Goal: Task Accomplishment & Management: Manage account settings

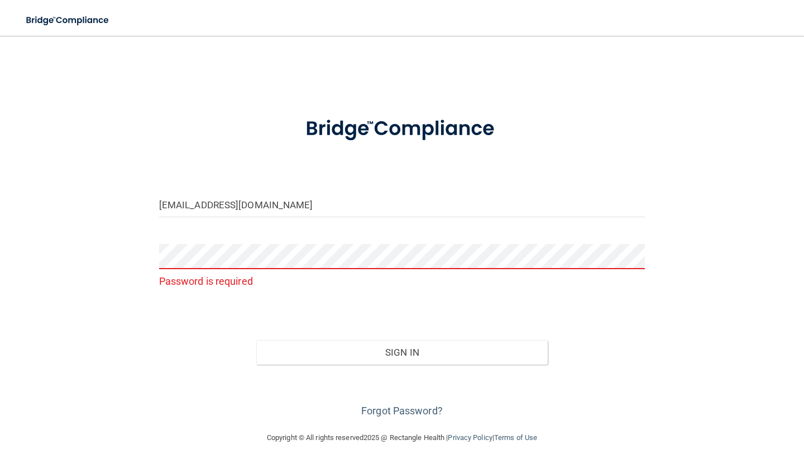
scroll to position [11, 0]
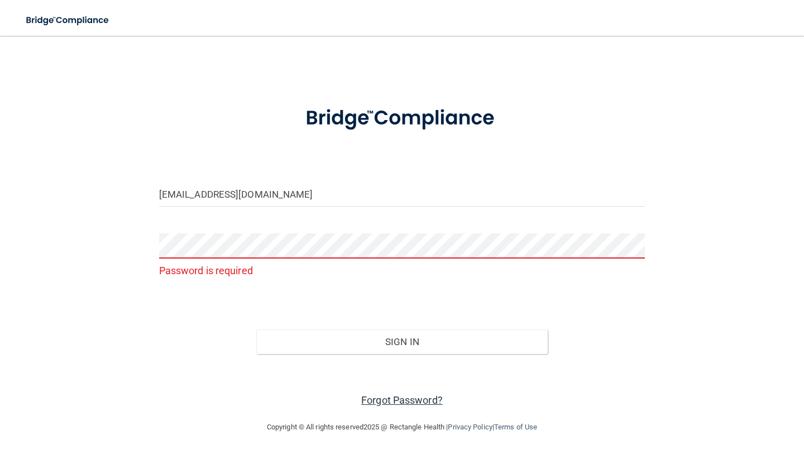
click at [383, 404] on link "Forgot Password?" at bounding box center [402, 400] width 82 height 12
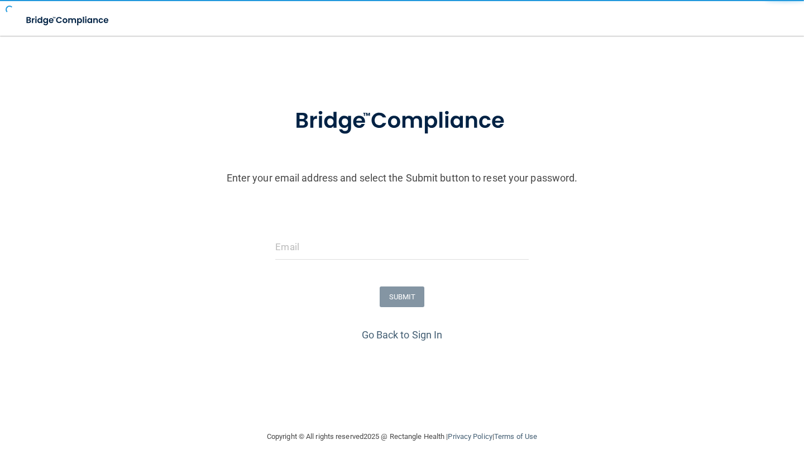
scroll to position [20, 0]
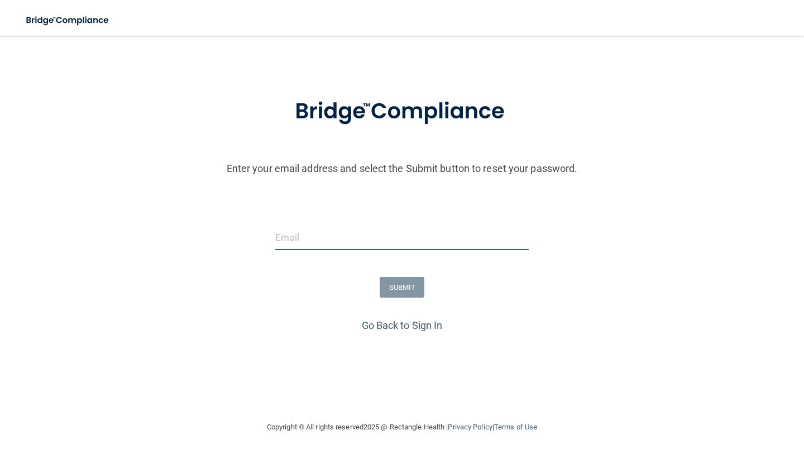
click at [328, 225] on input "email" at bounding box center [401, 237] width 253 height 25
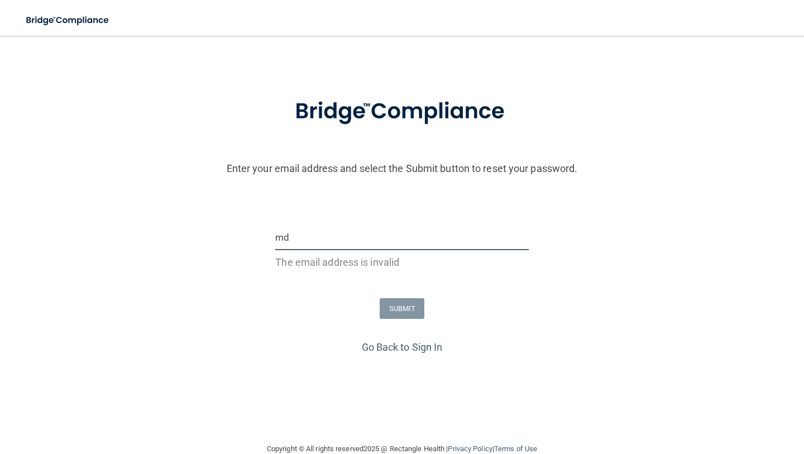
type input "[EMAIL_ADDRESS][DOMAIN_NAME]"
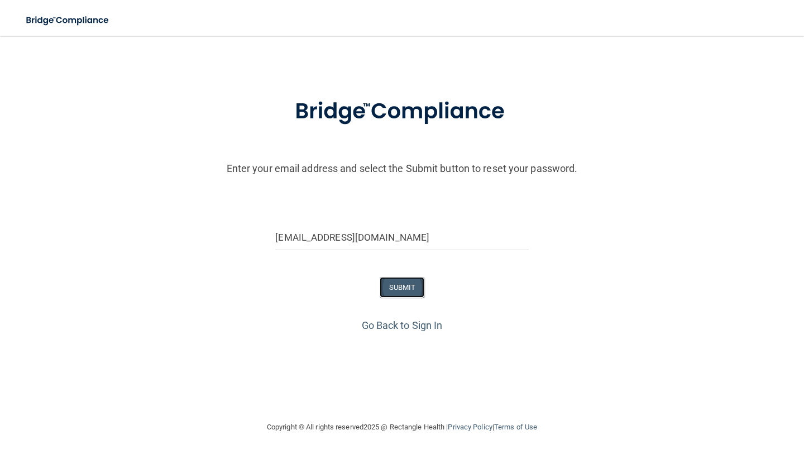
click at [394, 293] on button "SUBMIT" at bounding box center [402, 287] width 45 height 21
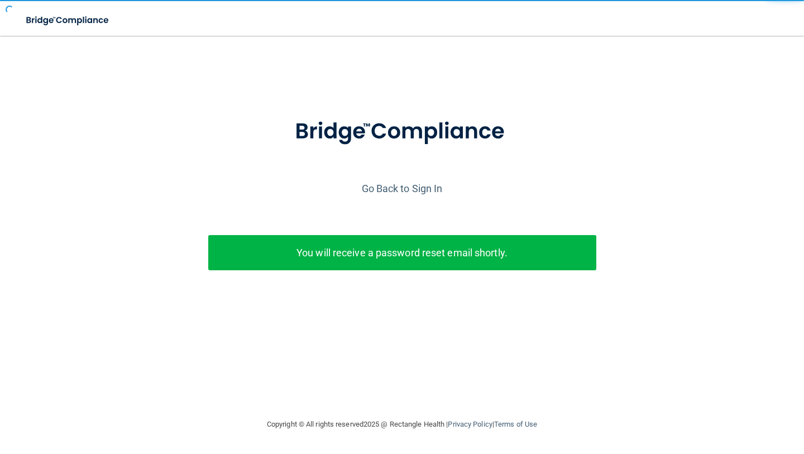
scroll to position [0, 0]
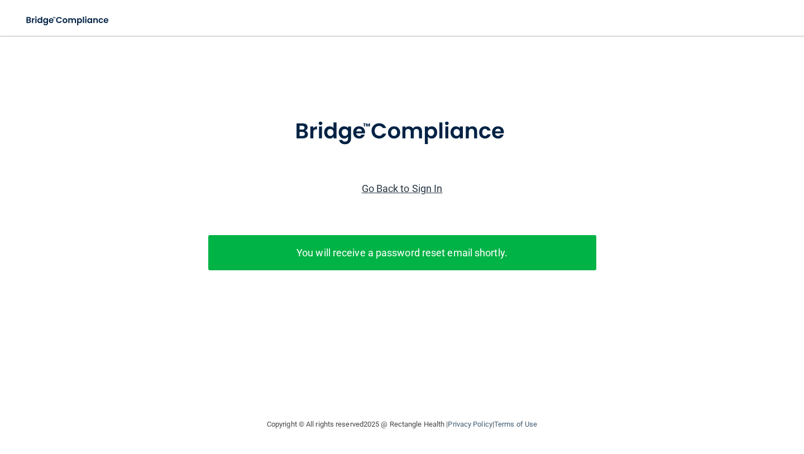
click at [383, 184] on link "Go Back to Sign In" at bounding box center [402, 189] width 81 height 12
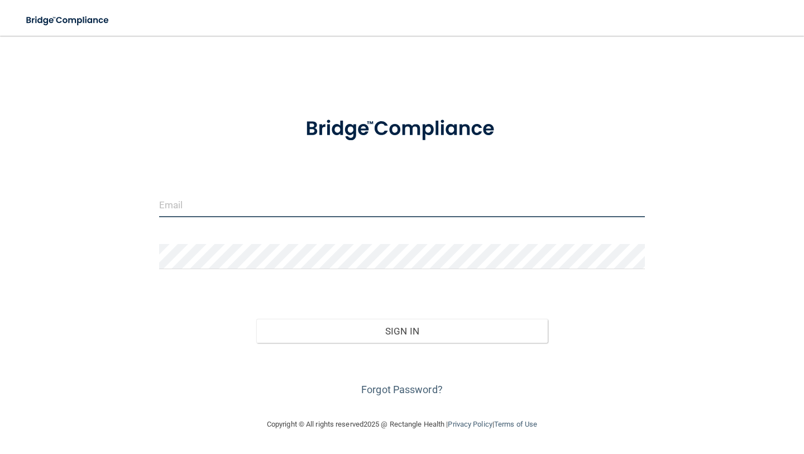
click at [371, 200] on input "email" at bounding box center [402, 204] width 486 height 25
type input "[EMAIL_ADDRESS][DOMAIN_NAME]"
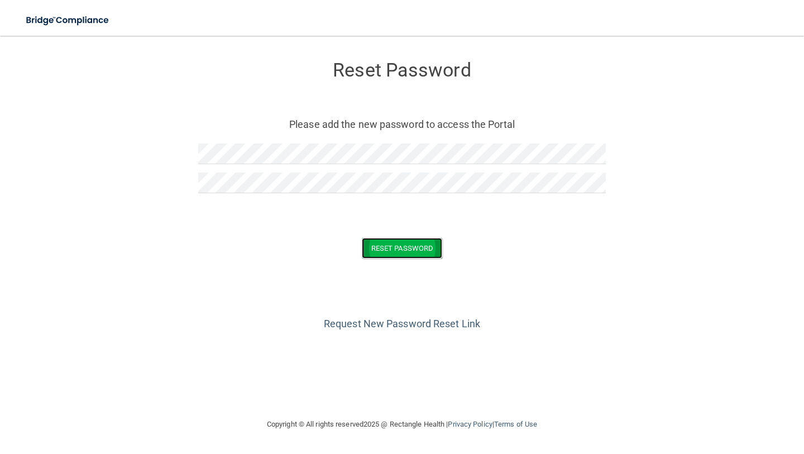
click at [418, 241] on button "Reset Password" at bounding box center [402, 248] width 80 height 21
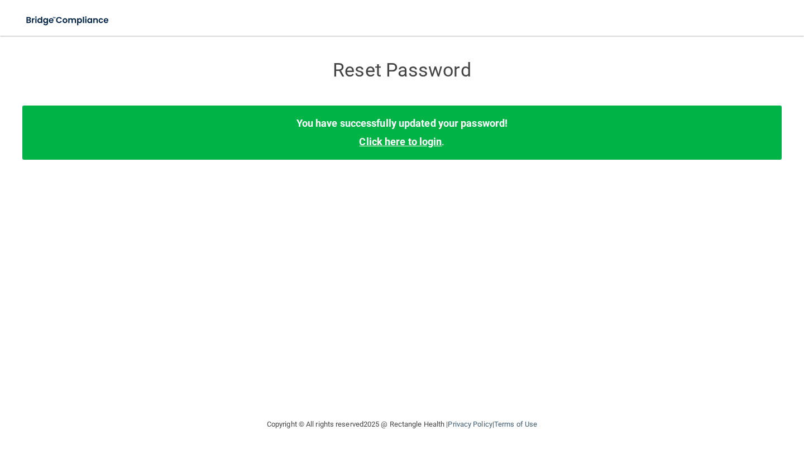
click at [426, 141] on link "Click here to login" at bounding box center [400, 142] width 83 height 12
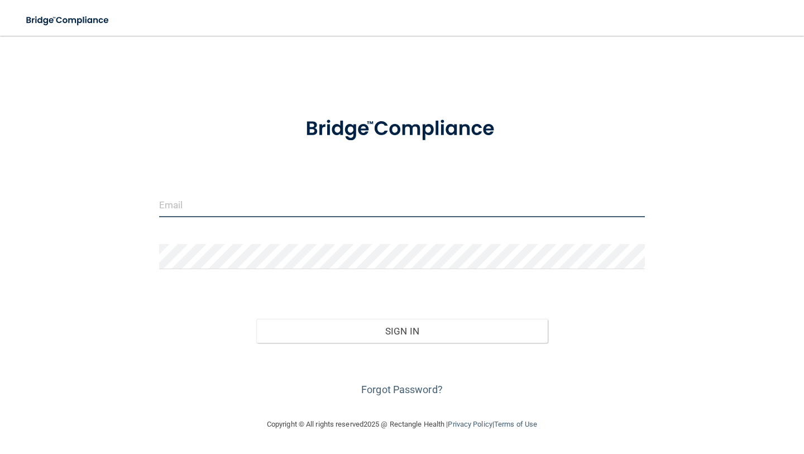
click at [423, 205] on input "email" at bounding box center [402, 204] width 486 height 25
type input "[EMAIL_ADDRESS][DOMAIN_NAME]"
click at [256, 319] on button "Sign In" at bounding box center [402, 331] width 292 height 25
